Goal: Find contact information: Find contact information

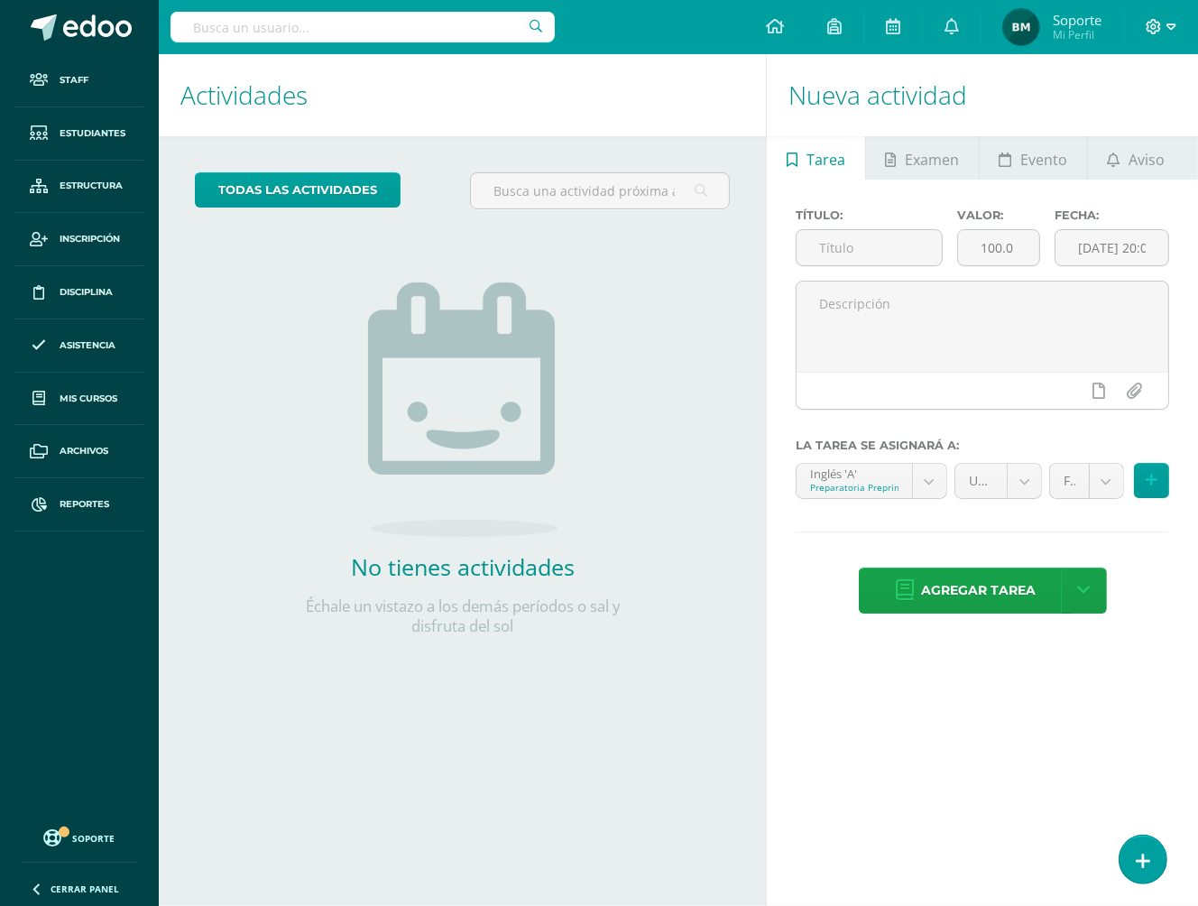
click at [1164, 35] on span at bounding box center [1161, 27] width 31 height 20
click at [1056, 103] on span "Configuración" at bounding box center [1046, 96] width 84 height 17
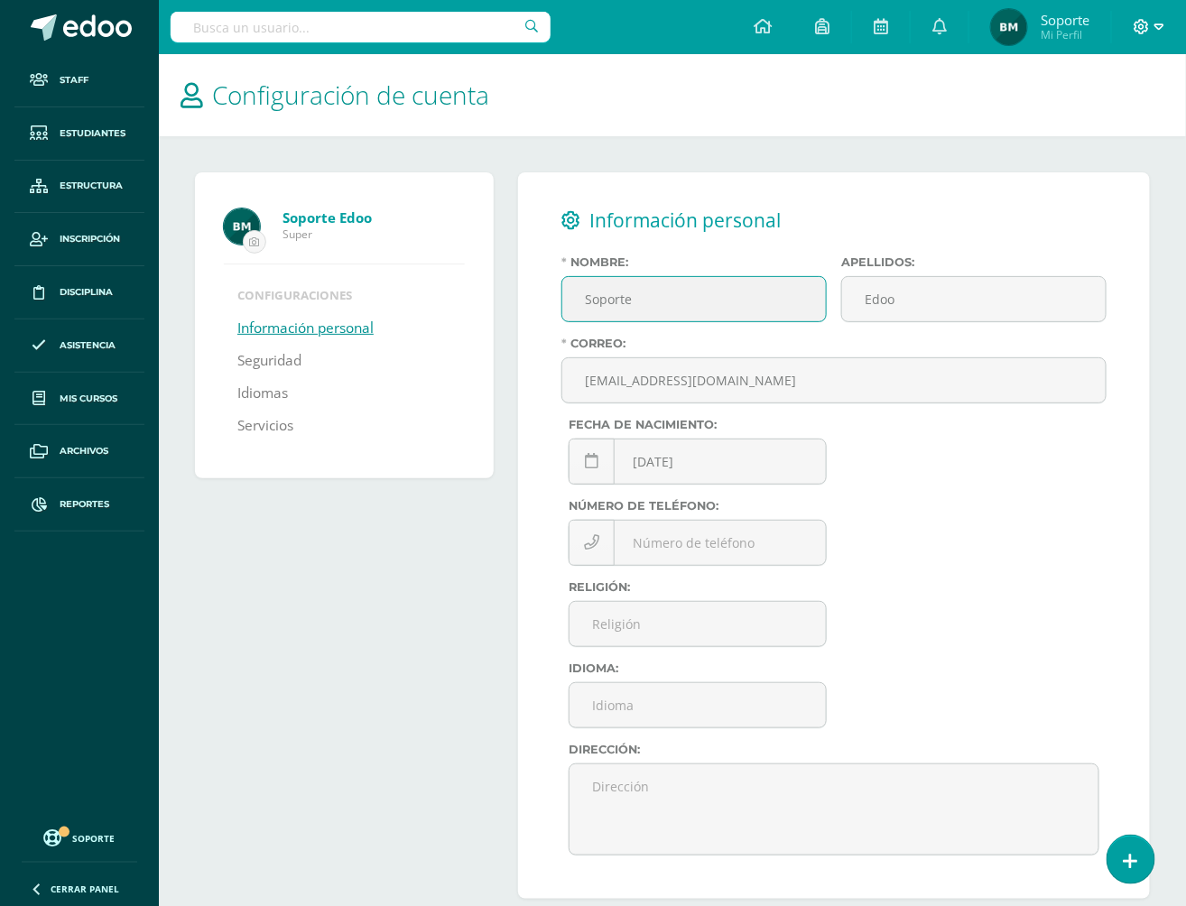
click at [1163, 23] on icon at bounding box center [1159, 27] width 10 height 16
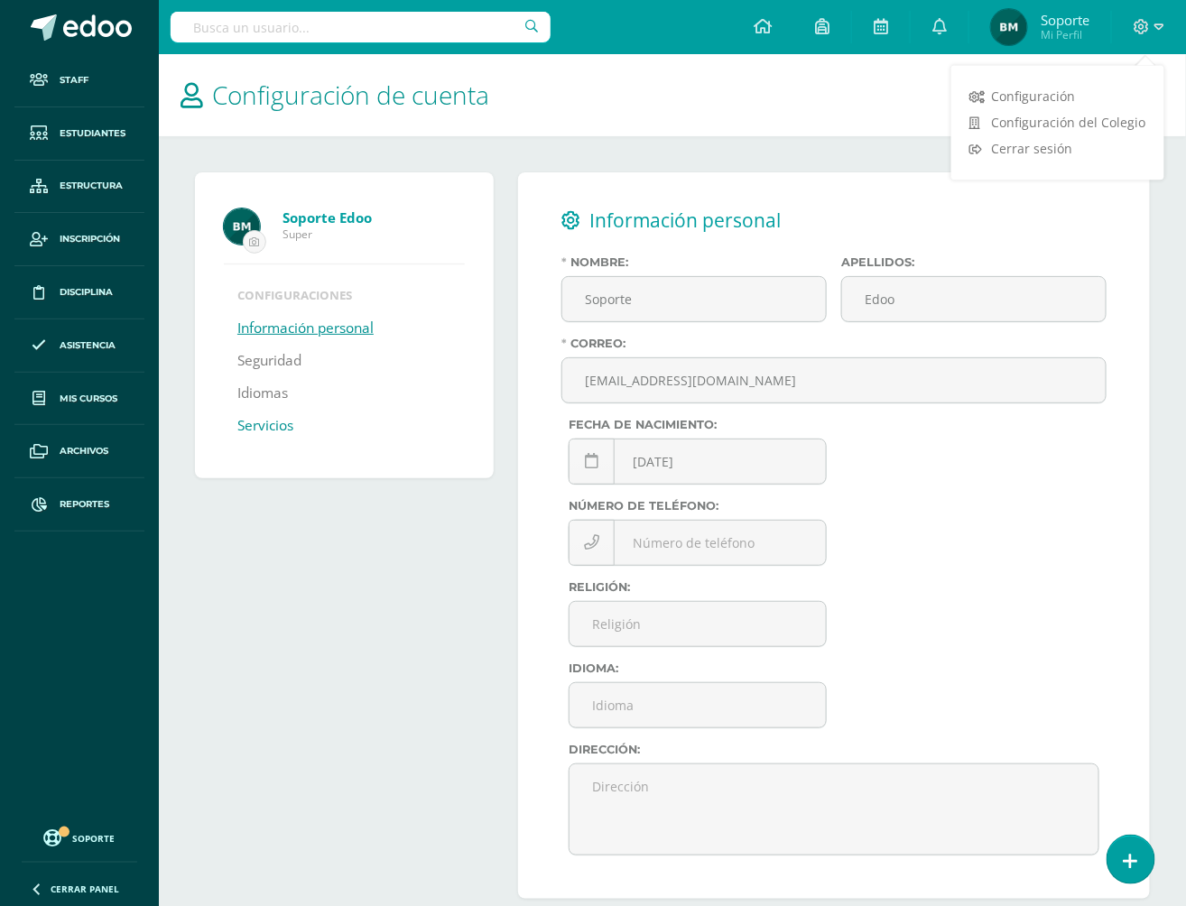
click at [274, 421] on link "Servicios" at bounding box center [265, 426] width 56 height 32
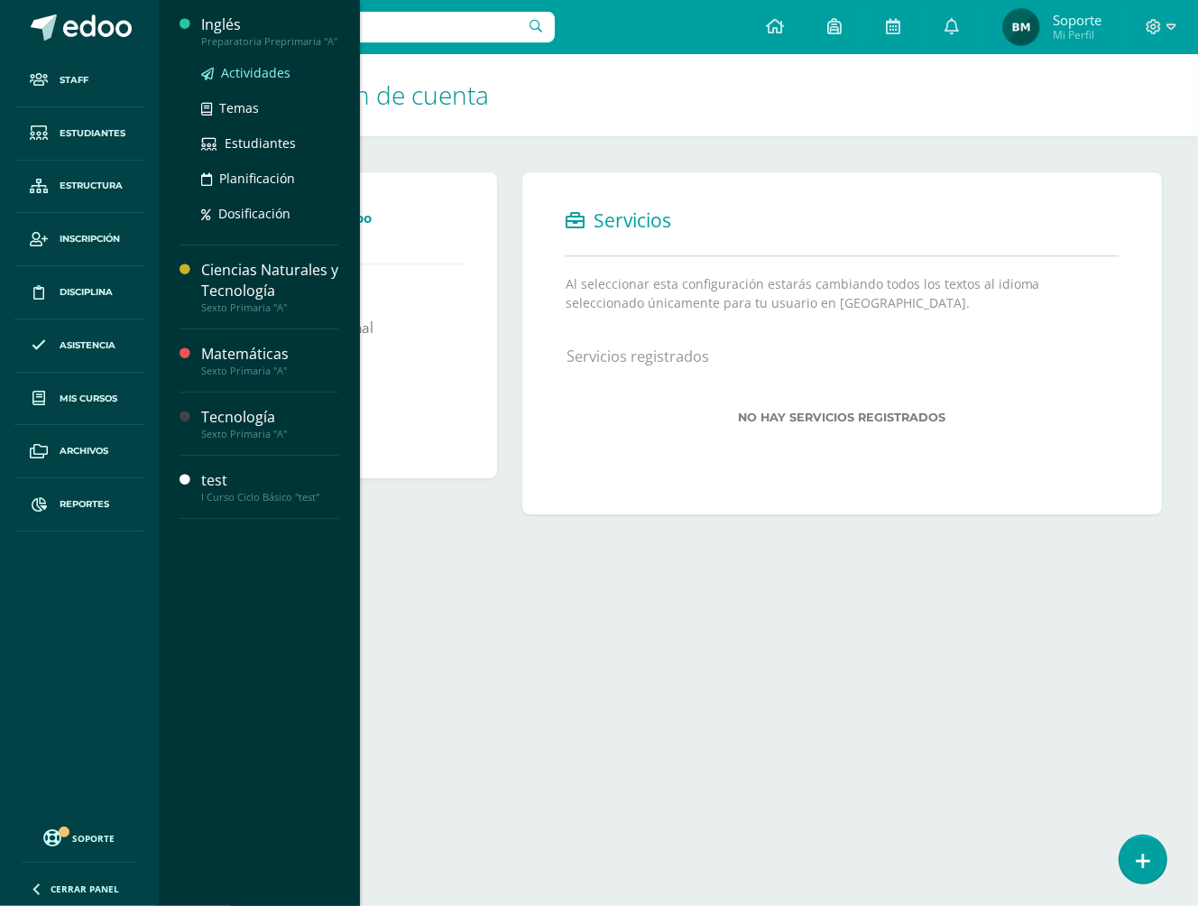
click at [245, 78] on span "Actividades" at bounding box center [255, 72] width 69 height 17
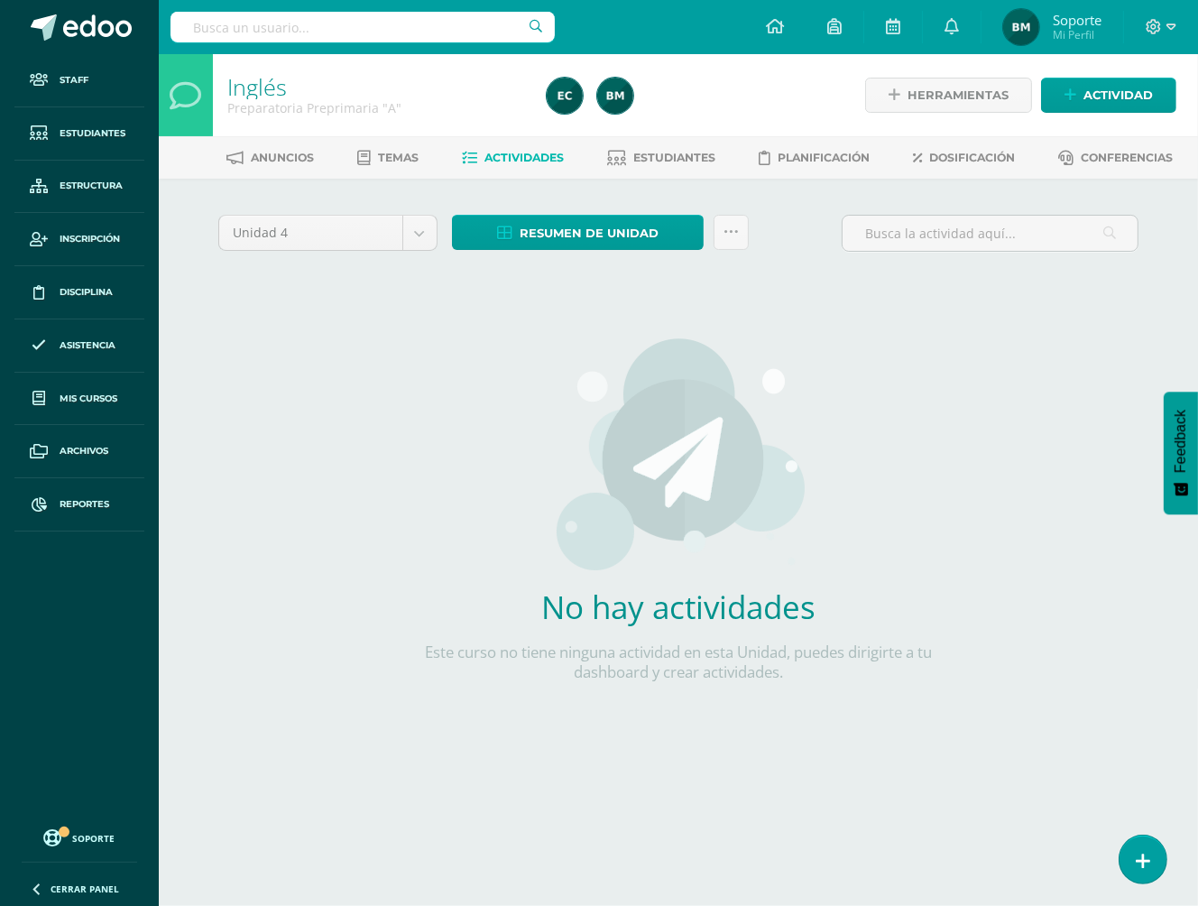
click at [95, 882] on link "Cerrar panel" at bounding box center [108, 886] width 217 height 39
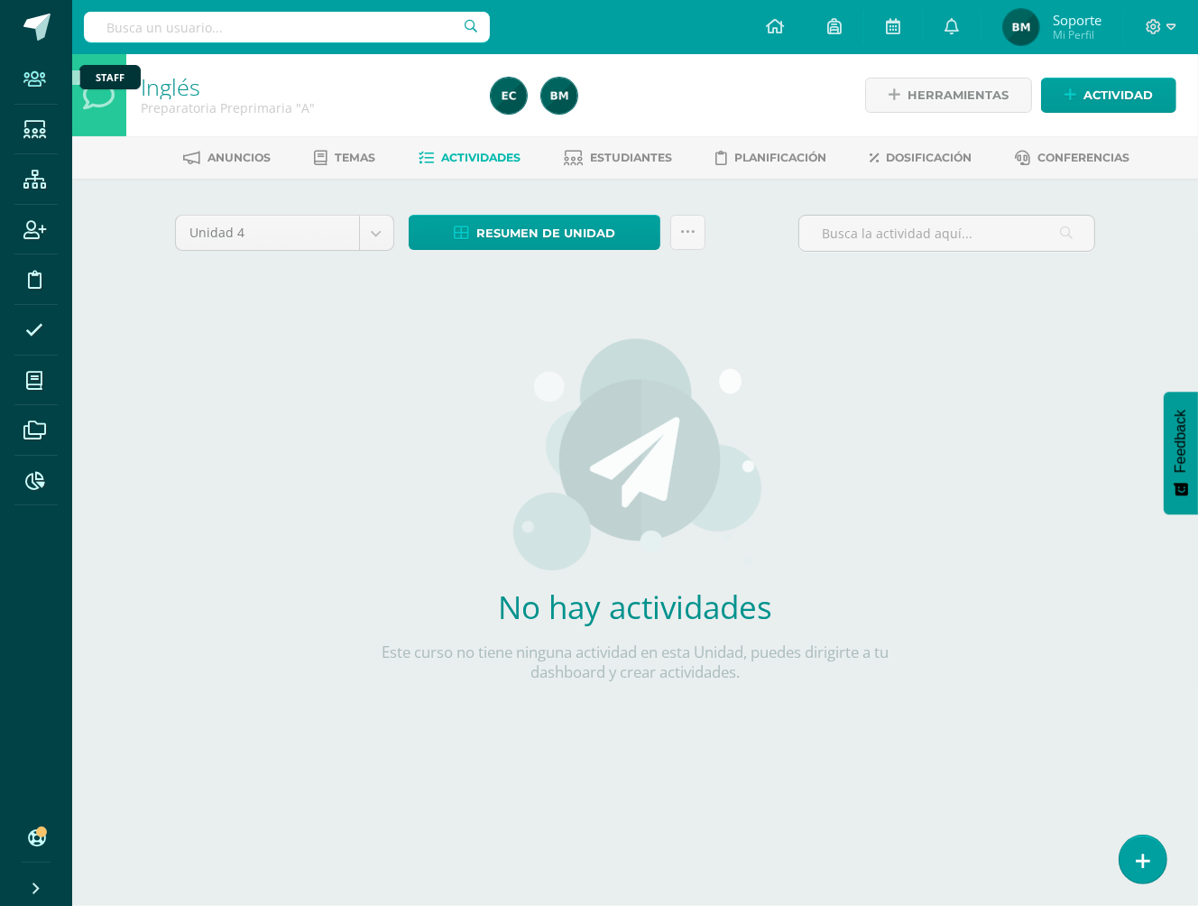
click at [42, 92] on span at bounding box center [34, 79] width 41 height 41
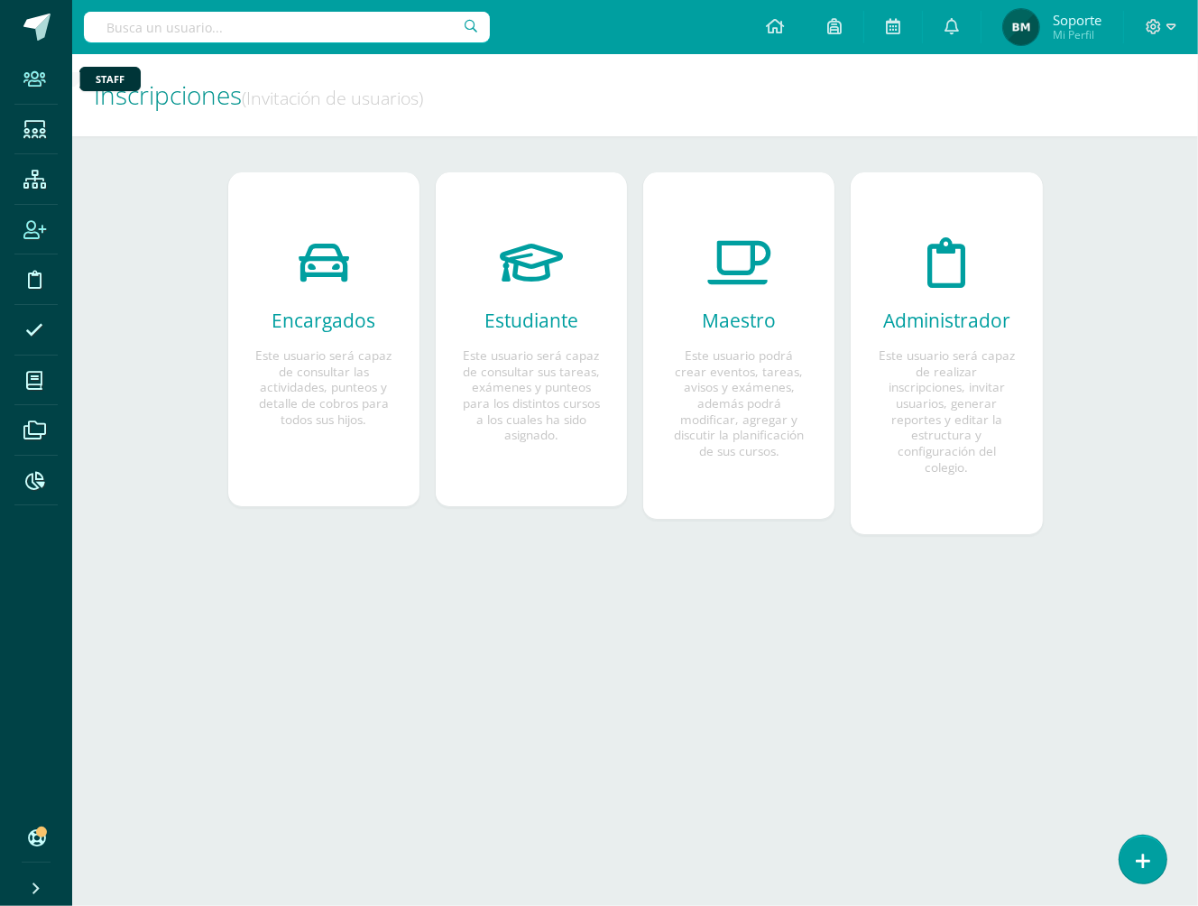
click at [39, 89] on span at bounding box center [34, 79] width 41 height 41
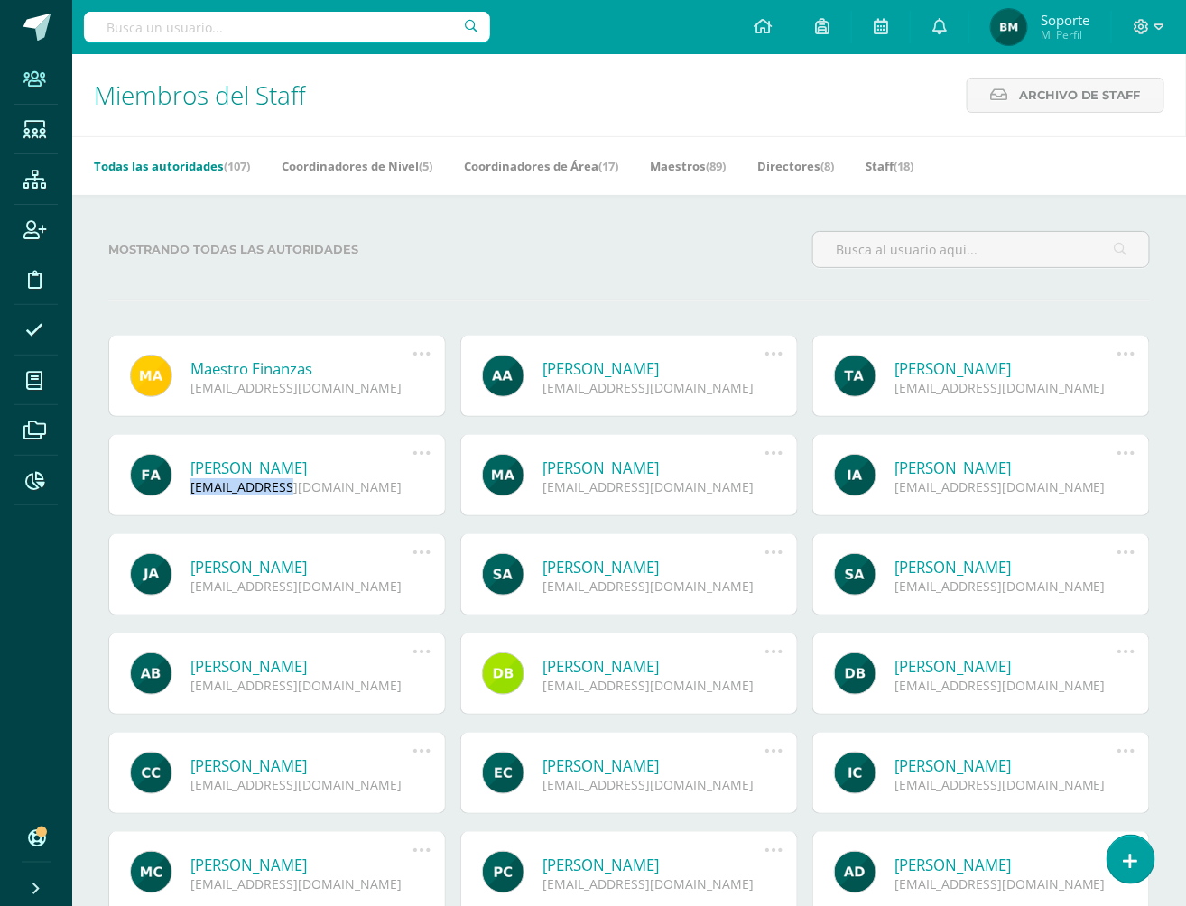
drag, startPoint x: 285, startPoint y: 488, endPoint x: 185, endPoint y: 487, distance: 100.2
click at [185, 487] on div "Fernanda Alonso fwv3vh@edoo.io" at bounding box center [281, 477] width 291 height 38
copy div "fwv3vh@edoo.io"
click at [923, 150] on div "Todas las autoridades (107) Coordinadores de Nivel (5) Coordinadores de Área (1…" at bounding box center [650, 165] width 1157 height 59
click at [906, 166] on link "Staff (18)" at bounding box center [889, 166] width 48 height 29
